Goal: Find specific page/section: Find specific page/section

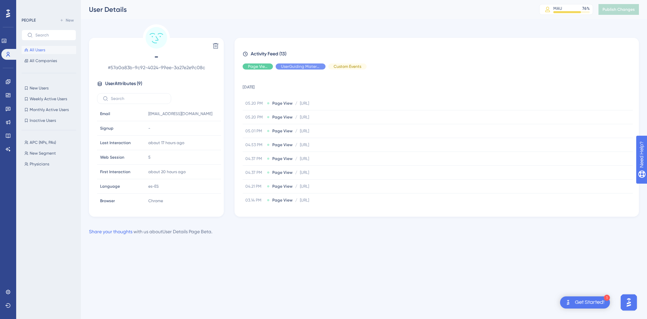
click at [30, 52] on span "All Users" at bounding box center [38, 49] width 16 height 5
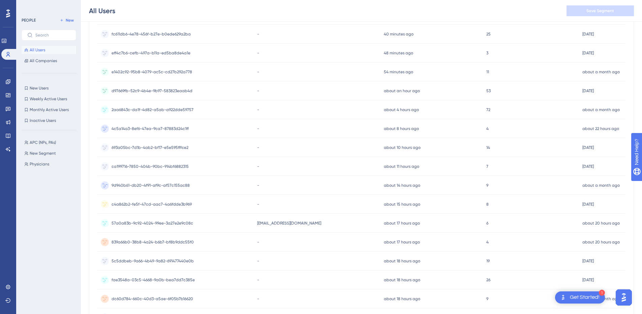
scroll to position [135, 0]
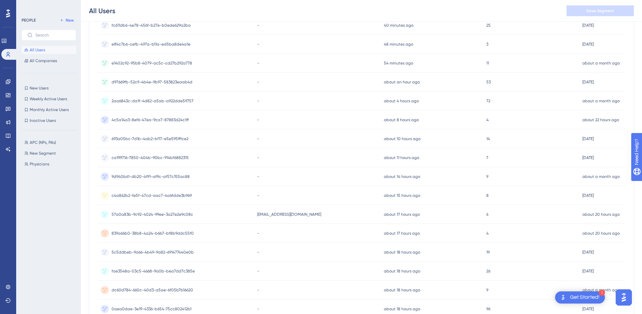
click at [152, 211] on span "57a0a83b-9c92-4024-99ee-3a27e2e9c08c" at bounding box center [153, 213] width 82 height 5
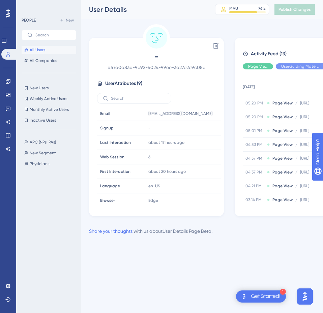
click at [45, 50] on span "All Users" at bounding box center [38, 49] width 16 height 5
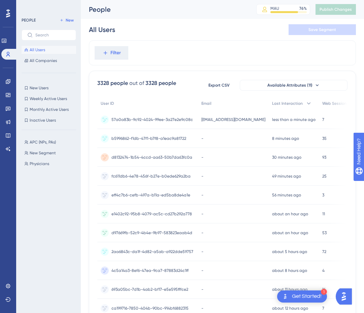
click at [198, 121] on div "[EMAIL_ADDRESS][DOMAIN_NAME] [EMAIL_ADDRESS][DOMAIN_NAME]" at bounding box center [233, 119] width 71 height 19
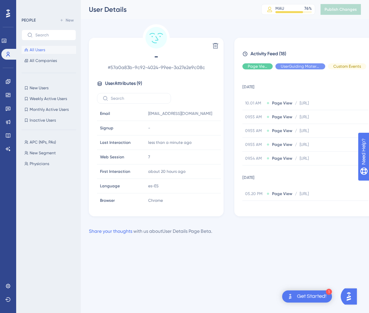
click at [38, 52] on span "All Users" at bounding box center [38, 49] width 16 height 5
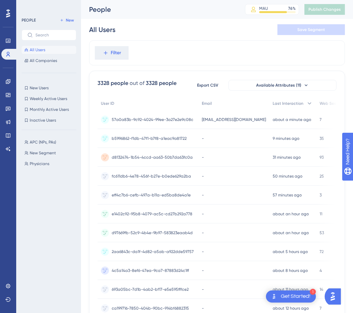
click at [181, 42] on div "Filter" at bounding box center [217, 52] width 256 height 25
click at [168, 119] on span "57a0a83b-9c92-4024-99ee-3a27e2e9c08c" at bounding box center [153, 119] width 82 height 5
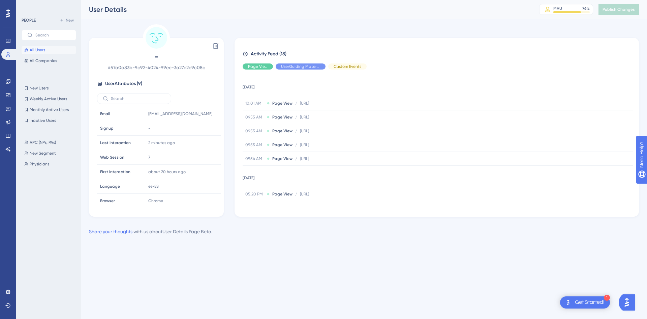
click at [54, 52] on button "All Users" at bounding box center [49, 50] width 55 height 8
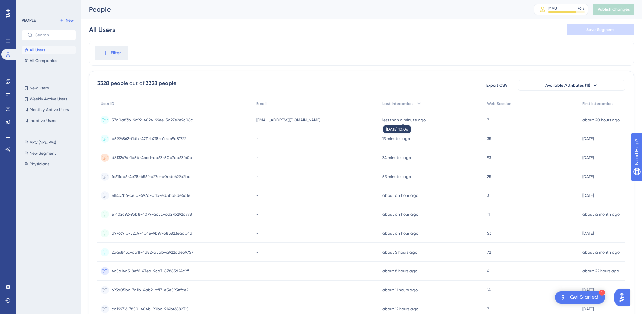
click at [399, 120] on time "less than a minute ago" at bounding box center [403, 119] width 43 height 5
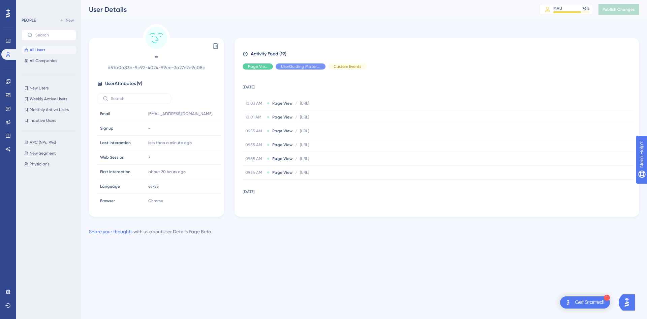
click at [57, 48] on button "All Users" at bounding box center [49, 50] width 55 height 8
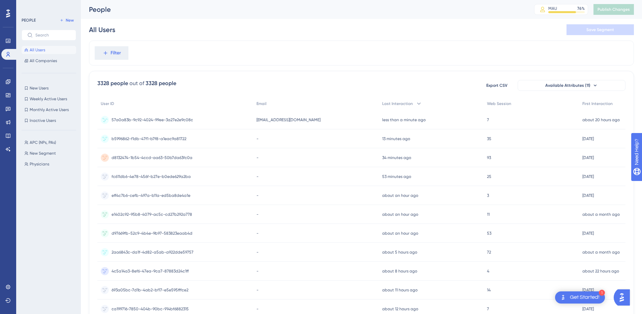
click at [260, 123] on div "jjordan@zivianhealth.com jjordan@zivianhealth.com" at bounding box center [316, 119] width 126 height 19
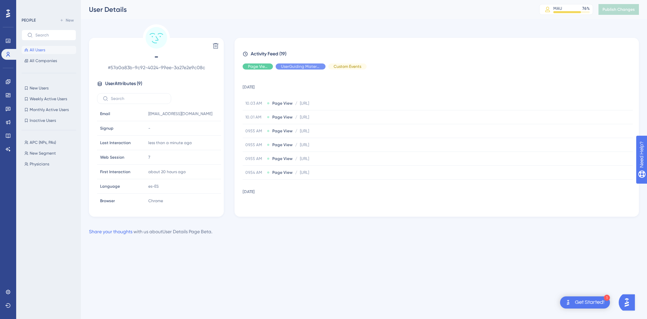
click at [58, 50] on button "All Users" at bounding box center [49, 50] width 55 height 8
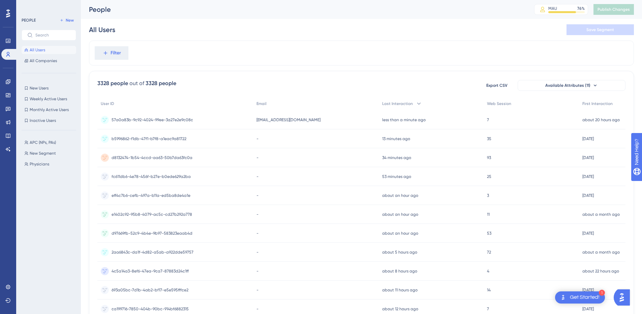
click at [162, 120] on span "57a0a83b-9c92-4024-99ee-3a27e2e9c08c" at bounding box center [153, 119] width 82 height 5
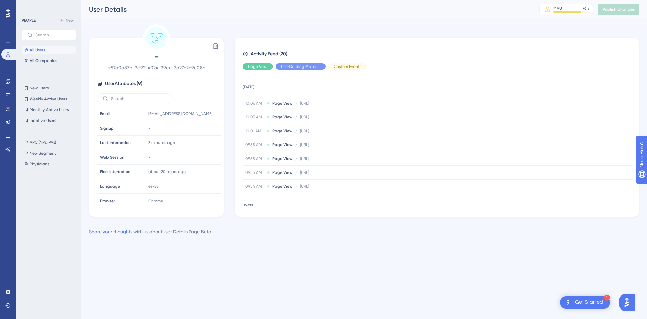
click at [484, 73] on div "Activity Feed (20) Page View UserGuiding Material Custom Events [DATE] 10.06 AM…" at bounding box center [437, 128] width 388 height 156
click at [33, 48] on span "All Users" at bounding box center [38, 49] width 16 height 5
